Goal: Information Seeking & Learning: Learn about a topic

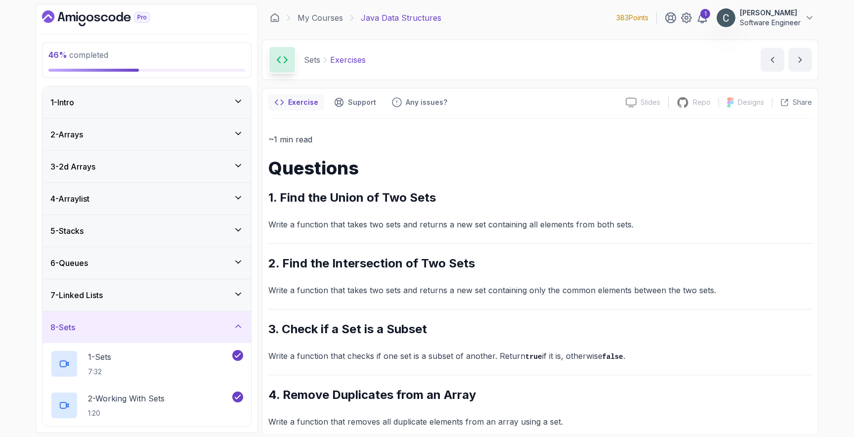
scroll to position [82, 0]
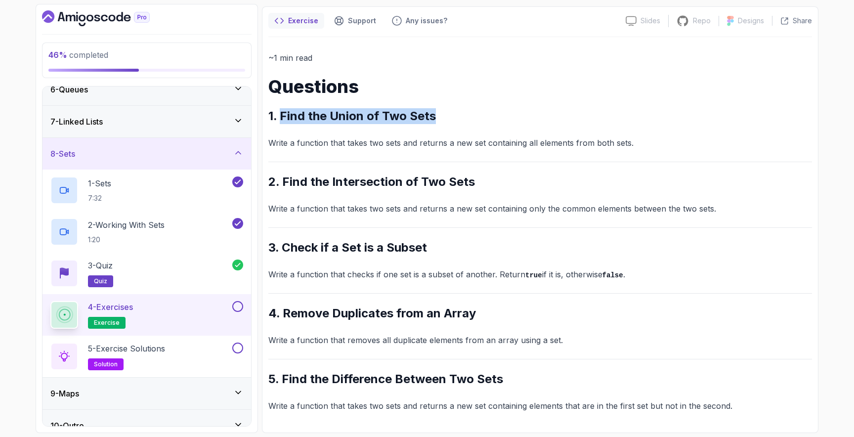
drag, startPoint x: 282, startPoint y: 116, endPoint x: 441, endPoint y: 118, distance: 159.1
click at [441, 118] on h2 "1. Find the Union of Two Sets" at bounding box center [540, 116] width 544 height 16
copy h2 "Find the Union of Two Sets"
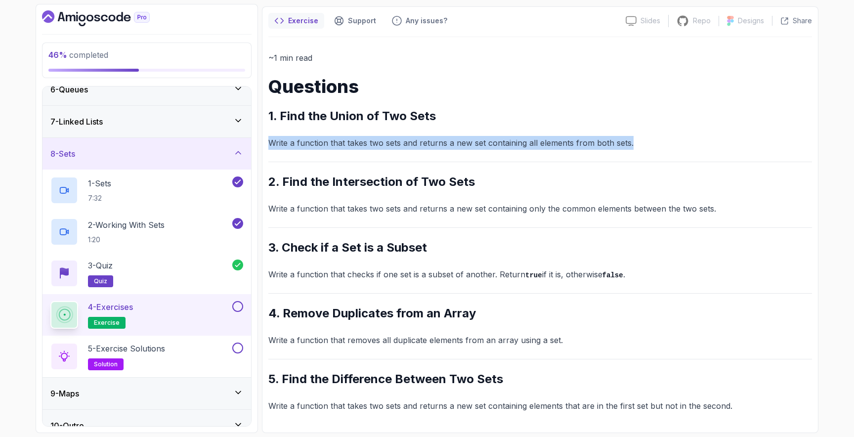
drag, startPoint x: 268, startPoint y: 143, endPoint x: 663, endPoint y: 146, distance: 394.8
click at [660, 146] on p "Write a function that takes two sets and returns a new set containing all eleme…" at bounding box center [540, 143] width 544 height 14
copy p "Write a function that takes two sets and returns a new set containing all eleme…"
click at [132, 347] on p "5 - Exercise Solutions" at bounding box center [126, 348] width 77 height 12
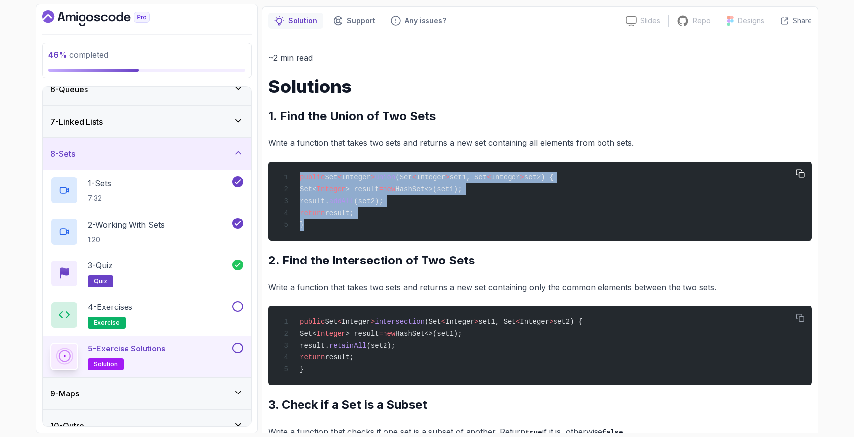
drag, startPoint x: 301, startPoint y: 177, endPoint x: 326, endPoint y: 224, distance: 52.6
click at [326, 224] on div "public Set < Integer > union (Set < Integer > set1, Set < Integer > set2) { Set…" at bounding box center [540, 201] width 528 height 67
copy code "public Set < Integer > union (Set < Integer > set1, Set < Integer > set2) { Set…"
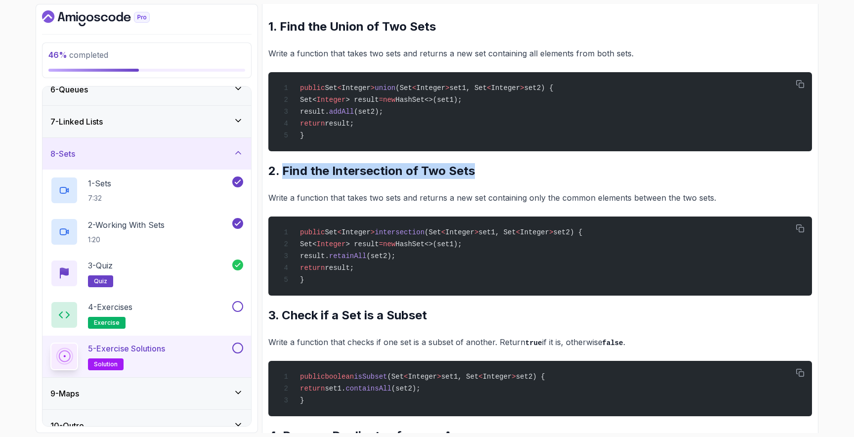
drag, startPoint x: 284, startPoint y: 171, endPoint x: 484, endPoint y: 173, distance: 200.6
click at [484, 173] on h2 "2. Find the Intersection of Two Sets" at bounding box center [540, 171] width 544 height 16
copy h2 "Find the Intersection of Two Sets"
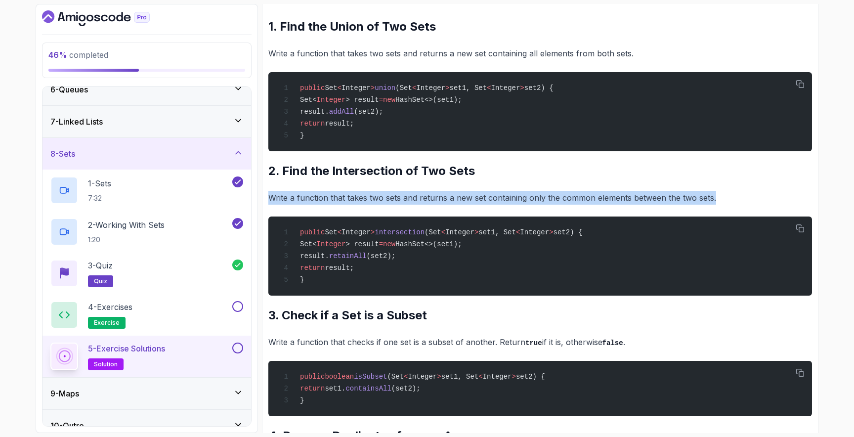
drag, startPoint x: 271, startPoint y: 201, endPoint x: 716, endPoint y: 196, distance: 444.7
click at [716, 196] on p "Write a function that takes two sets and returns a new set containing only the …" at bounding box center [540, 198] width 544 height 14
copy p "Write a function that takes two sets and returns a new set containing only the …"
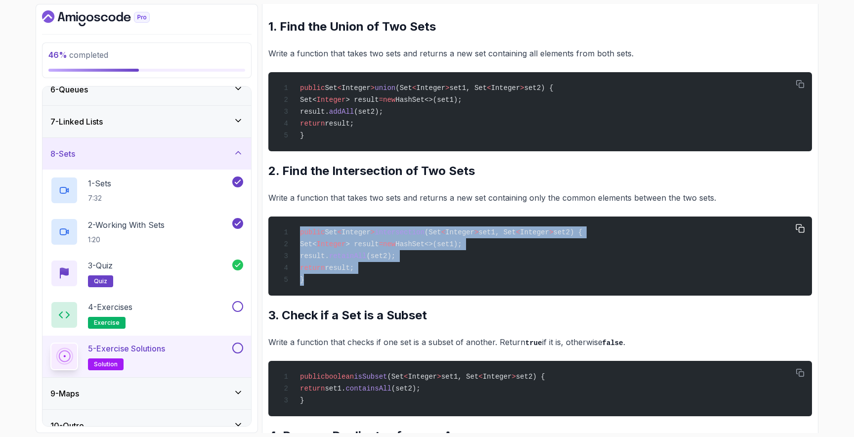
drag, startPoint x: 333, startPoint y: 286, endPoint x: 298, endPoint y: 238, distance: 58.4
click at [298, 238] on div "public Set < Integer > intersection (Set < Integer > set1, Set < Integer > set2…" at bounding box center [540, 255] width 528 height 67
copy code "public Set < Integer > intersection (Set < Integer > set1, Set < Integer > set2…"
